Goal: Task Accomplishment & Management: Manage account settings

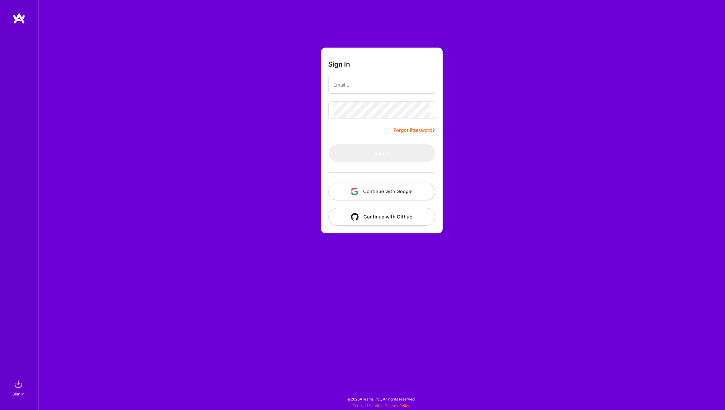
drag, startPoint x: 248, startPoint y: 76, endPoint x: 306, endPoint y: 83, distance: 58.8
click at [248, 76] on div "Sign In Forgot Password? Sign In Continue with Google Continue with Github" at bounding box center [381, 205] width 687 height 410
click at [343, 84] on input "email" at bounding box center [382, 85] width 96 height 16
type input "[PERSON_NAME][EMAIL_ADDRESS][PERSON_NAME][DOMAIN_NAME]"
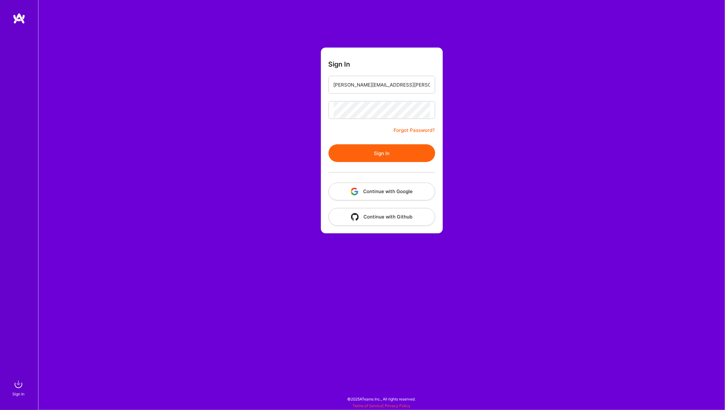
click at [372, 154] on button "Sign In" at bounding box center [381, 153] width 107 height 18
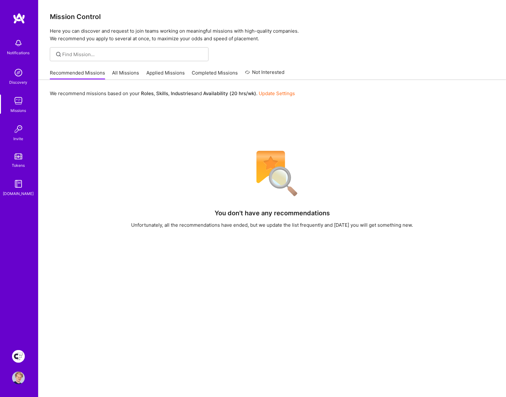
click at [19, 353] on img at bounding box center [18, 356] width 13 height 13
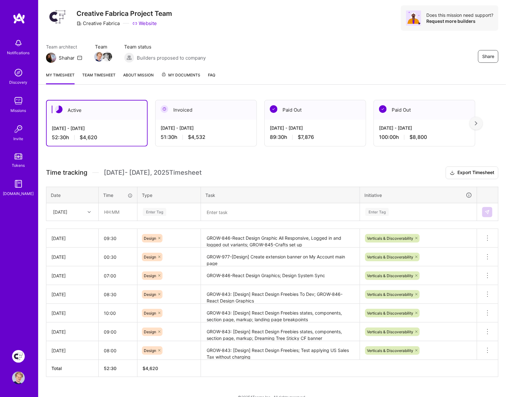
scroll to position [20, 0]
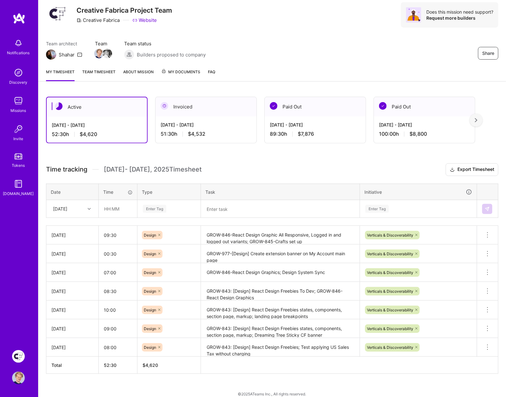
click at [67, 209] on div "[DATE]" at bounding box center [60, 209] width 14 height 7
click at [71, 306] on div "[DATE]" at bounding box center [72, 308] width 51 height 12
click at [239, 237] on textarea "GROW-846-React Design Graphic All Responsive, Logged in and logged out variants…" at bounding box center [280, 235] width 157 height 17
click at [239, 238] on textarea "GROW-846-React Design Graphic All Responsive, Logged in and logged out variants…" at bounding box center [280, 238] width 157 height 23
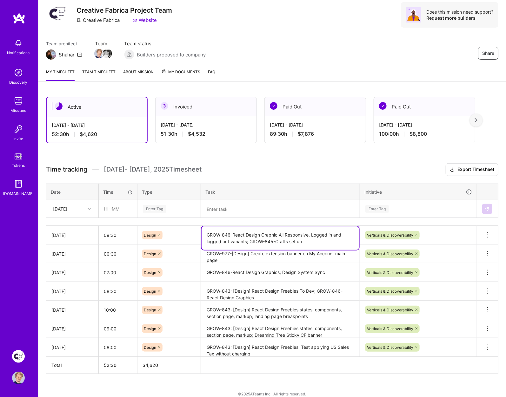
click at [239, 238] on textarea "GROW-846-React Design Graphic All Responsive, Logged in and logged out variants…" at bounding box center [280, 238] width 157 height 23
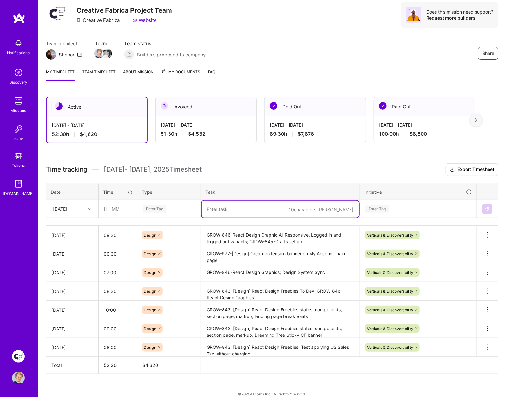
click at [229, 208] on textarea at bounding box center [280, 209] width 157 height 17
paste textarea "GROW-846-React Design Graphic All Responsive, Logged in and logged out variants…"
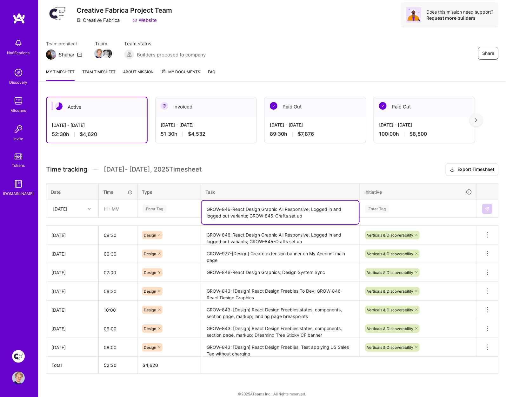
drag, startPoint x: 315, startPoint y: 214, endPoint x: 279, endPoint y: 206, distance: 37.3
click at [279, 206] on textarea "GROW-846-React Design Graphic All Responsive, Logged in and logged out variants…" at bounding box center [280, 212] width 157 height 23
paste textarea "GROW-846-React Crafts"
paste textarea "GROW-982- PNG category page, "DOWNLOAD FOR FREE" button on product cards"
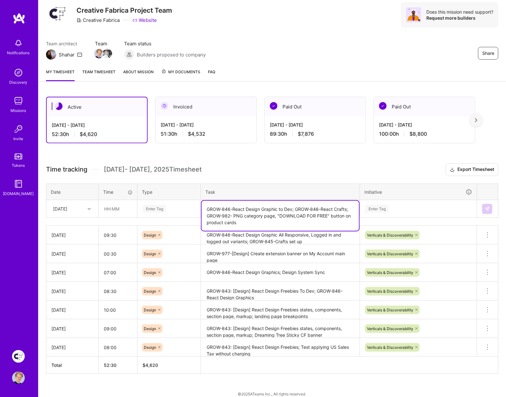
type textarea "GROW-846-React Design Graphic to Dev; GROW-846-React Crafts; GROW-982- PNG cate…"
click at [120, 207] on input "text" at bounding box center [118, 209] width 38 height 17
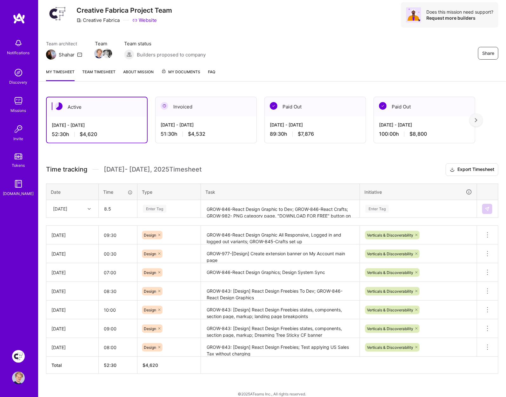
type input "08:30"
click at [146, 205] on div "Enter Tag" at bounding box center [154, 209] width 23 height 10
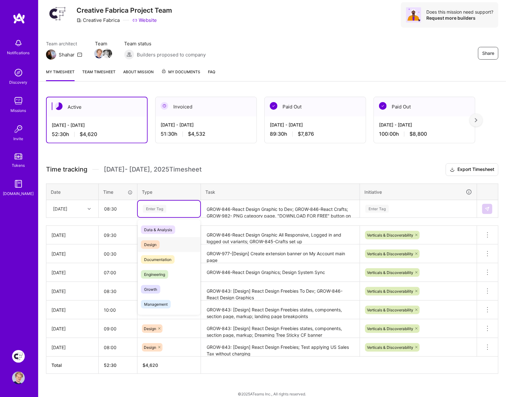
click at [149, 243] on span "Design" at bounding box center [150, 245] width 19 height 9
click at [384, 206] on div "Enter Tag" at bounding box center [376, 209] width 23 height 10
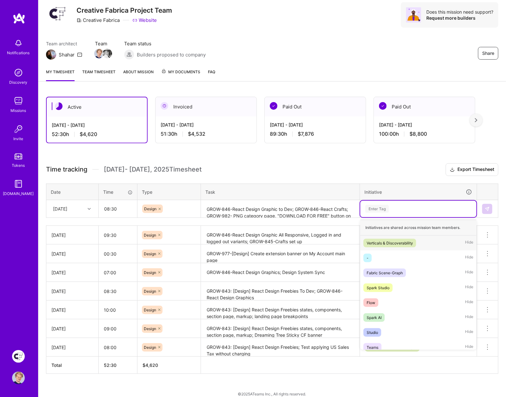
click at [383, 240] on div "Verticals & Discoverability" at bounding box center [390, 243] width 46 height 7
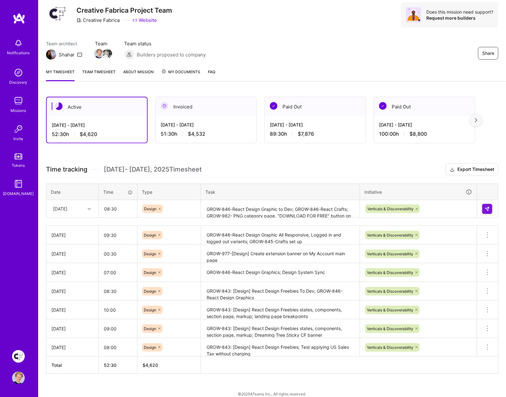
click at [325, 159] on div "Active [DATE] - [DATE] 52:30 h $4,620 Invoiced [DATE] - [DATE] 51:30 h $4,532 P…" at bounding box center [271, 247] width 467 height 316
click at [486, 208] on img at bounding box center [487, 209] width 5 height 5
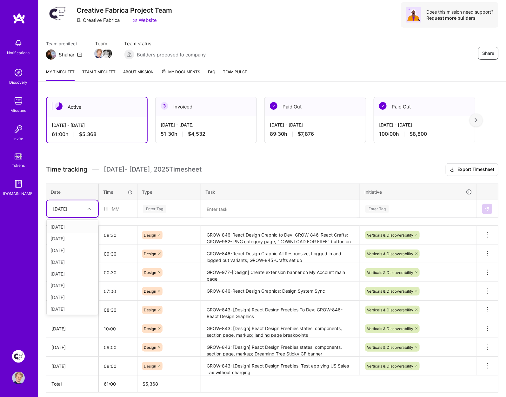
click at [67, 208] on div "[DATE]" at bounding box center [60, 209] width 14 height 7
click at [66, 303] on div "[DATE]" at bounding box center [72, 308] width 51 height 12
click at [235, 163] on h3 "Time tracking [DATE] - [DATE] Timesheet Export Timesheet" at bounding box center [272, 169] width 452 height 13
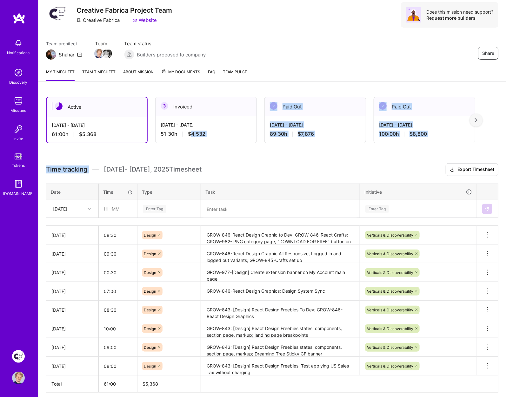
drag, startPoint x: 206, startPoint y: 142, endPoint x: 196, endPoint y: 142, distance: 9.8
click at [192, 136] on div "Active [DATE] - [DATE] 61:00 h $5,368 Invoiced [DATE] - [DATE] 51:30 h $4,532 P…" at bounding box center [271, 256] width 467 height 335
drag, startPoint x: 196, startPoint y: 142, endPoint x: 202, endPoint y: 143, distance: 5.9
click at [196, 142] on div "Invoiced [DATE] - [DATE] 51:30 h $4,532" at bounding box center [206, 120] width 102 height 47
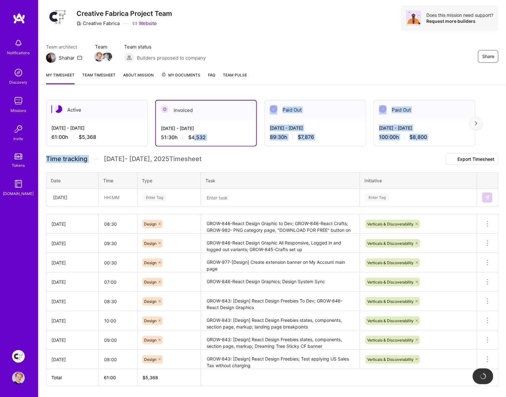
drag, startPoint x: 202, startPoint y: 142, endPoint x: 203, endPoint y: 147, distance: 5.3
click at [194, 136] on div "Active [DATE] - [DATE] 61:00 h $5,368 Invoiced [DATE] - [DATE] 51:30 h $4,532 P…" at bounding box center [271, 254] width 467 height 325
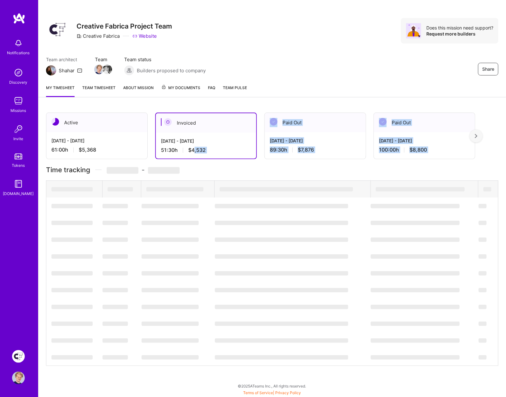
scroll to position [20, 0]
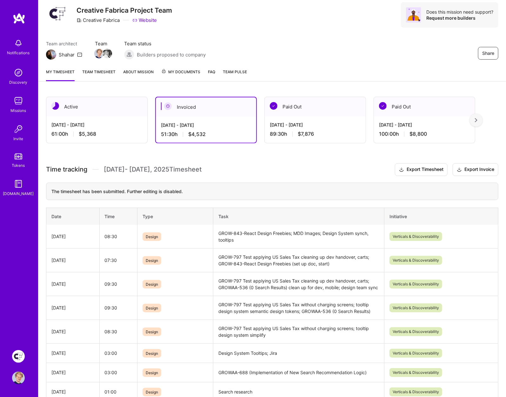
click at [353, 35] on div "Share Creative Fabrica Project Team Creative Fabrica Website Does this mission …" at bounding box center [271, 21] width 467 height 83
click at [114, 126] on div "[DATE] - [DATE]" at bounding box center [96, 125] width 91 height 7
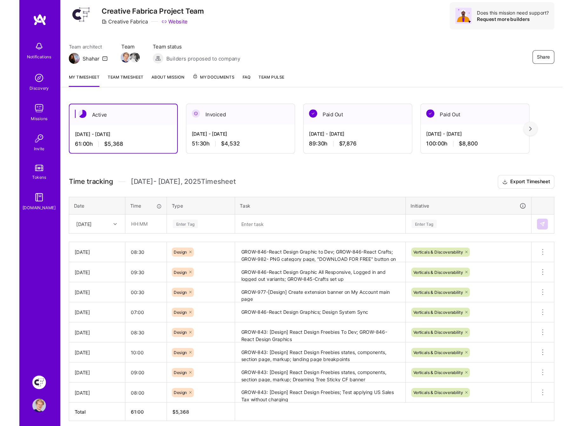
scroll to position [14, 0]
